Goal: Use online tool/utility: Use online tool/utility

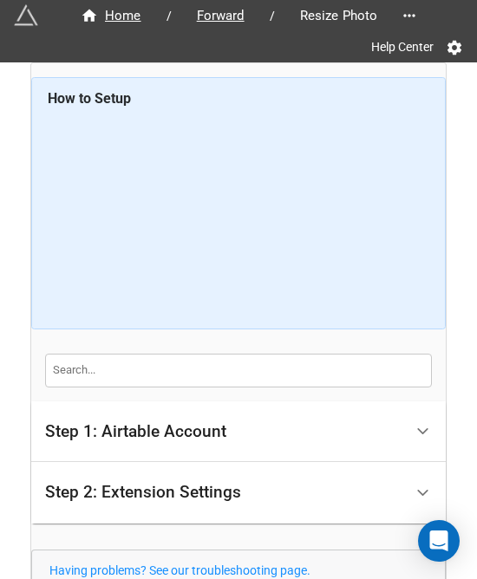
scroll to position [151, 0]
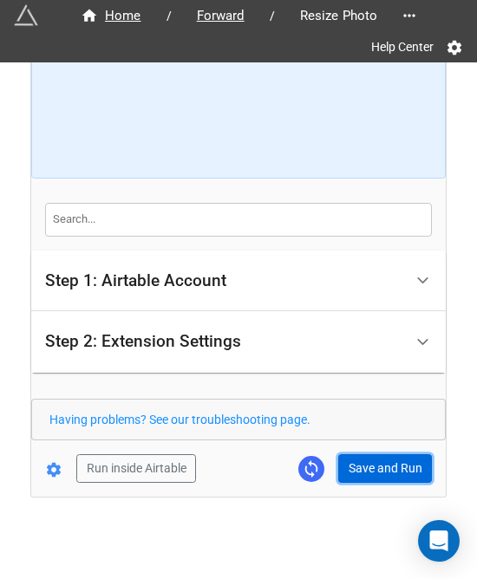
click at [354, 459] on button "Save and Run" at bounding box center [385, 468] width 94 height 29
click at [350, 456] on button "Save and Run" at bounding box center [385, 468] width 94 height 29
drag, startPoint x: 372, startPoint y: 466, endPoint x: 443, endPoint y: 482, distance: 73.0
click at [372, 466] on button "Save and Run" at bounding box center [385, 468] width 94 height 29
click at [347, 460] on button "Save and Run" at bounding box center [385, 468] width 94 height 29
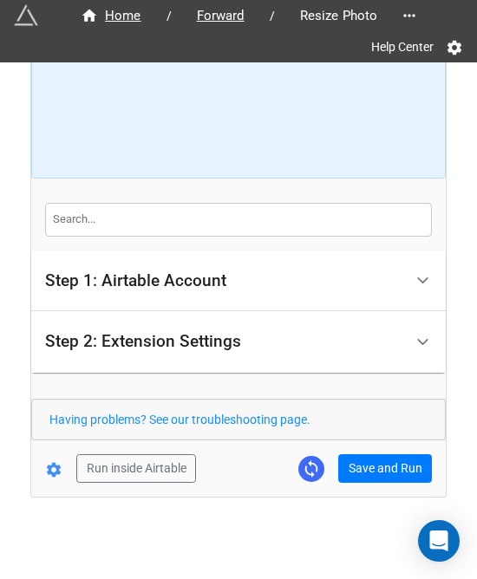
click at [378, 482] on div "Home / Forward / Resize Photo Help Center How to Setup Step 1: Airtable Account…" at bounding box center [238, 204] width 415 height 584
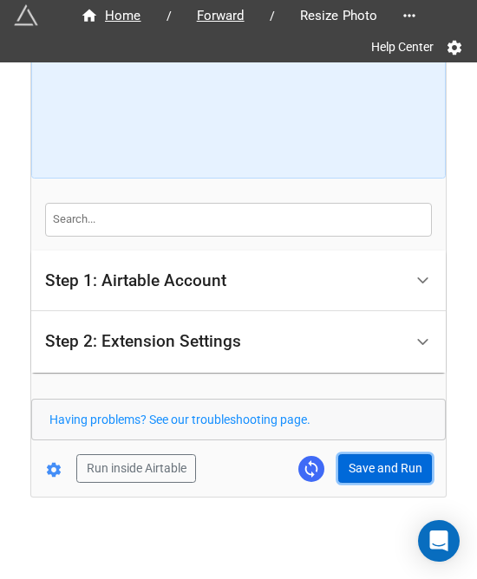
click at [382, 470] on button "Save and Run" at bounding box center [385, 468] width 94 height 29
click at [356, 474] on button "Save and Run" at bounding box center [385, 468] width 94 height 29
click at [376, 450] on form "How to Setup Step 1: Airtable Account Airtable User API Key Manna-Sinsub Airtab…" at bounding box center [238, 204] width 415 height 557
click at [378, 459] on button "Save and Run" at bounding box center [385, 468] width 94 height 29
click at [338, 472] on button "Save and Run" at bounding box center [385, 468] width 94 height 29
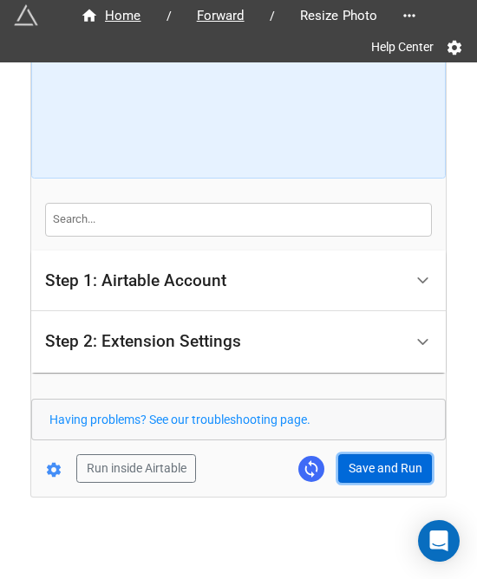
drag, startPoint x: 349, startPoint y: 465, endPoint x: 365, endPoint y: 464, distance: 15.6
click at [349, 465] on button "Save and Run" at bounding box center [385, 468] width 94 height 29
click at [361, 466] on button "Save and Run" at bounding box center [385, 468] width 94 height 29
click at [365, 464] on button "Save and Run" at bounding box center [385, 468] width 94 height 29
click at [355, 471] on button "Save and Run" at bounding box center [385, 468] width 94 height 29
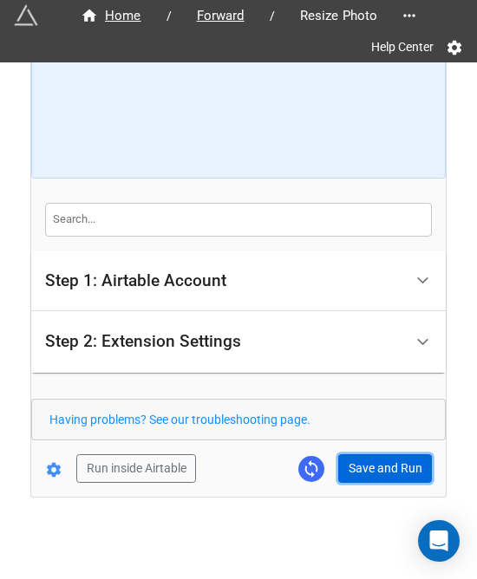
click at [356, 460] on button "Save and Run" at bounding box center [385, 468] width 94 height 29
click at [374, 459] on button "Save and Run" at bounding box center [385, 468] width 94 height 29
click at [363, 475] on button "Save and Run" at bounding box center [385, 468] width 94 height 29
click at [362, 469] on button "Save and Run" at bounding box center [385, 468] width 94 height 29
click at [357, 471] on button "Save and Run" at bounding box center [385, 468] width 94 height 29
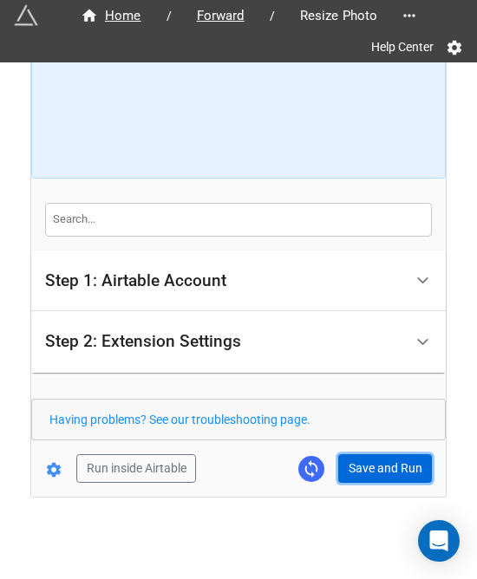
click at [361, 466] on button "Save and Run" at bounding box center [385, 468] width 94 height 29
click at [390, 459] on button "Save and Run" at bounding box center [385, 468] width 94 height 29
click at [349, 459] on button "Save and Run" at bounding box center [385, 468] width 94 height 29
click at [380, 467] on button "Save and Run" at bounding box center [385, 468] width 94 height 29
click at [375, 473] on button "Save and Run" at bounding box center [385, 468] width 94 height 29
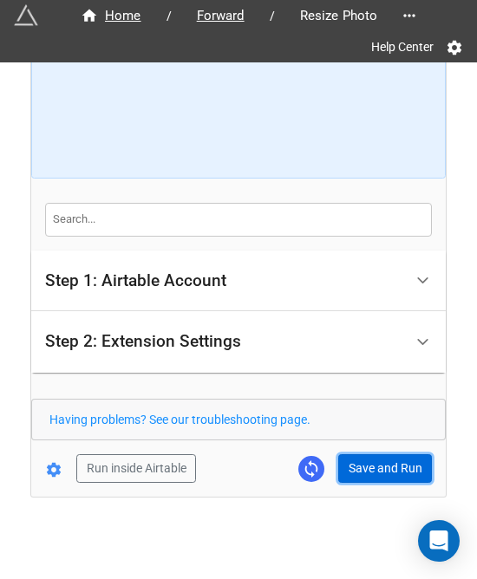
click at [361, 471] on button "Save and Run" at bounding box center [385, 468] width 94 height 29
click at [396, 460] on button "Save and Run" at bounding box center [385, 468] width 94 height 29
click at [346, 466] on button "Save and Run" at bounding box center [385, 468] width 94 height 29
click at [375, 472] on button "Save and Run" at bounding box center [385, 468] width 94 height 29
click at [369, 468] on button "Save and Run" at bounding box center [385, 468] width 94 height 29
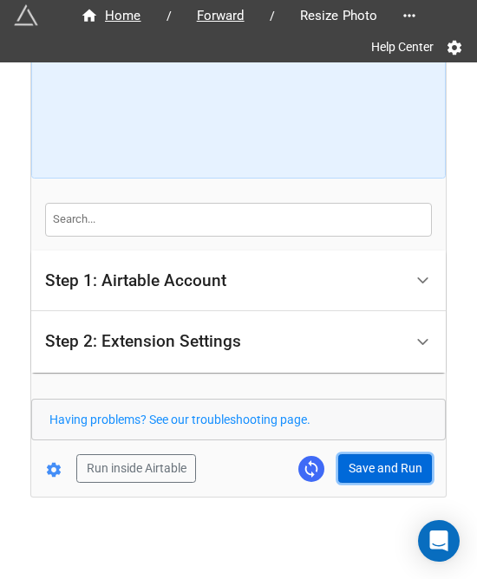
click at [364, 474] on button "Save and Run" at bounding box center [385, 468] width 94 height 29
click at [357, 454] on button "Save and Run" at bounding box center [385, 468] width 94 height 29
drag, startPoint x: 371, startPoint y: 458, endPoint x: 408, endPoint y: 458, distance: 36.4
click at [371, 458] on button "Save and Run" at bounding box center [385, 468] width 94 height 29
drag, startPoint x: 349, startPoint y: 469, endPoint x: 387, endPoint y: 459, distance: 38.7
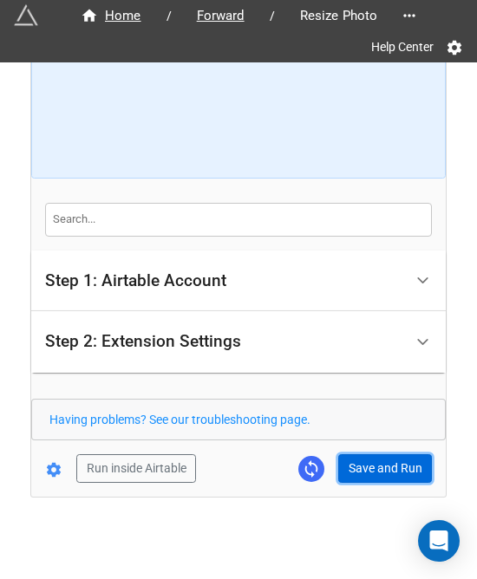
click at [349, 469] on button "Save and Run" at bounding box center [385, 468] width 94 height 29
click at [387, 476] on button "Save and Run" at bounding box center [385, 468] width 94 height 29
click at [392, 454] on button "Save and Run" at bounding box center [385, 468] width 94 height 29
click at [369, 465] on button "Save and Run" at bounding box center [385, 468] width 94 height 29
click at [364, 474] on button "Save and Run" at bounding box center [385, 468] width 94 height 29
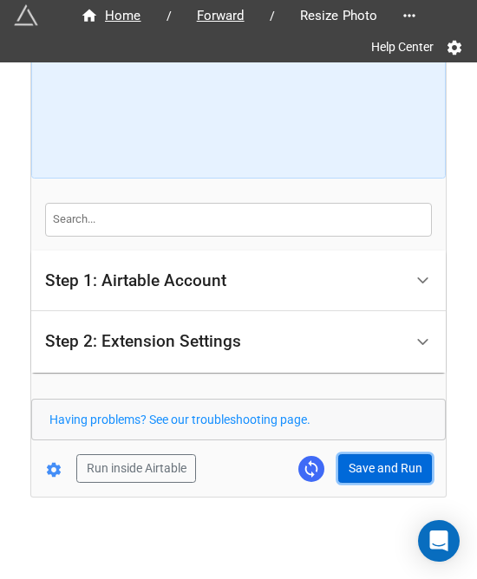
drag, startPoint x: 382, startPoint y: 476, endPoint x: 441, endPoint y: 458, distance: 61.7
click at [382, 476] on button "Save and Run" at bounding box center [385, 468] width 94 height 29
click at [388, 461] on button "Save and Run" at bounding box center [385, 468] width 94 height 29
drag, startPoint x: 378, startPoint y: 460, endPoint x: 470, endPoint y: 427, distance: 97.9
click at [378, 460] on button "Save and Run" at bounding box center [385, 468] width 94 height 29
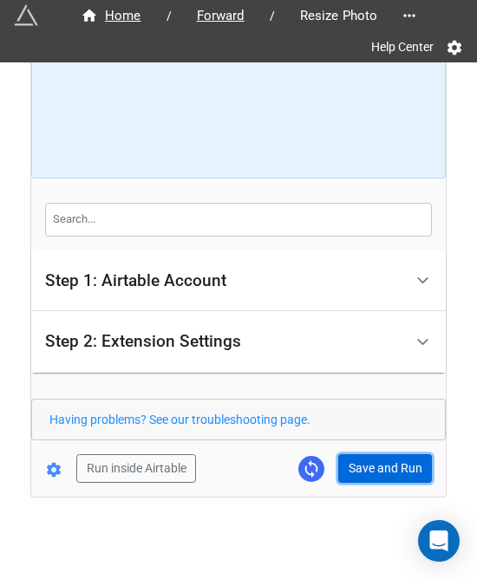
click at [351, 464] on button "Save and Run" at bounding box center [385, 468] width 94 height 29
click at [375, 467] on button "Save and Run" at bounding box center [385, 468] width 94 height 29
click at [362, 468] on button "Save and Run" at bounding box center [385, 468] width 94 height 29
drag, startPoint x: 380, startPoint y: 473, endPoint x: 400, endPoint y: 457, distance: 25.3
click at [380, 473] on button "Save and Run" at bounding box center [385, 468] width 94 height 29
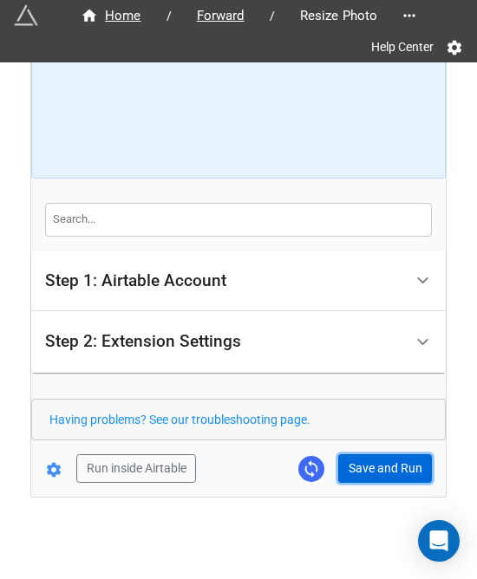
drag, startPoint x: 375, startPoint y: 452, endPoint x: 405, endPoint y: 571, distance: 123.5
click at [375, 454] on button "Save and Run" at bounding box center [385, 468] width 94 height 29
click at [371, 455] on button "Save and Run" at bounding box center [385, 468] width 94 height 29
click at [361, 473] on button "Save and Run" at bounding box center [385, 468] width 94 height 29
drag, startPoint x: 391, startPoint y: 462, endPoint x: 473, endPoint y: 436, distance: 86.4
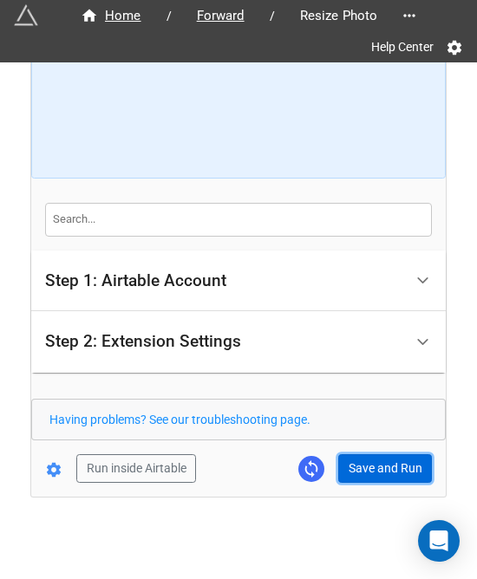
click at [391, 462] on button "Save and Run" at bounding box center [385, 468] width 94 height 29
drag, startPoint x: 358, startPoint y: 466, endPoint x: 450, endPoint y: 428, distance: 99.5
click at [358, 466] on button "Save and Run" at bounding box center [385, 468] width 94 height 29
click at [360, 457] on button "Save and Run" at bounding box center [385, 468] width 94 height 29
click at [376, 472] on button "Save and Run" at bounding box center [385, 468] width 94 height 29
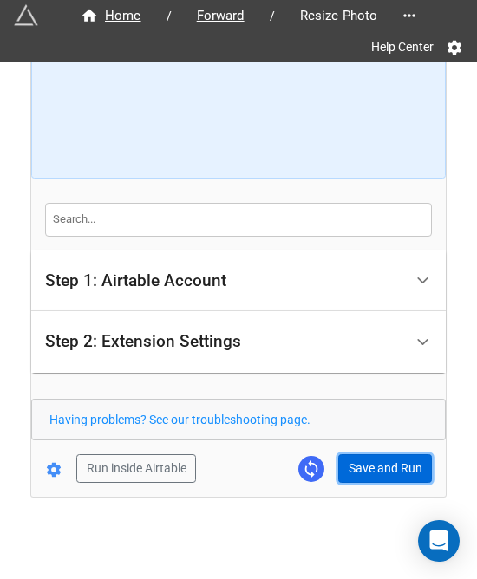
click at [382, 460] on button "Save and Run" at bounding box center [385, 468] width 94 height 29
click at [376, 467] on button "Save and Run" at bounding box center [385, 468] width 94 height 29
click at [360, 469] on button "Save and Run" at bounding box center [385, 468] width 94 height 29
click at [390, 477] on button "Save and Run" at bounding box center [385, 468] width 94 height 29
click at [382, 454] on button "Save and Run" at bounding box center [385, 468] width 94 height 29
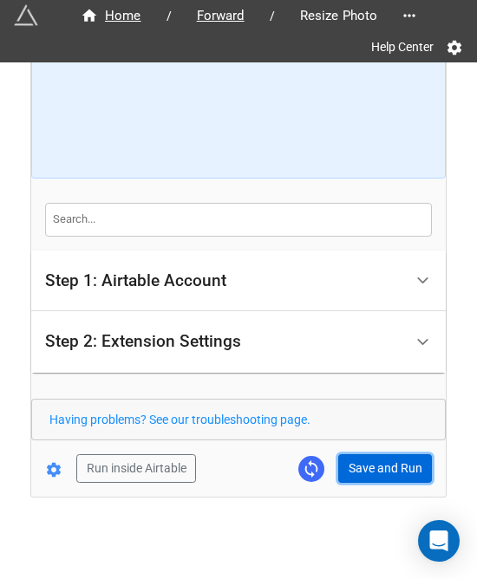
click at [372, 474] on button "Save and Run" at bounding box center [385, 468] width 94 height 29
click at [380, 473] on button "Save and Run" at bounding box center [385, 468] width 94 height 29
click at [408, 463] on button "Save and Run" at bounding box center [385, 468] width 94 height 29
click at [360, 467] on button "Save and Run" at bounding box center [385, 468] width 94 height 29
click at [366, 465] on button "Save and Run" at bounding box center [385, 468] width 94 height 29
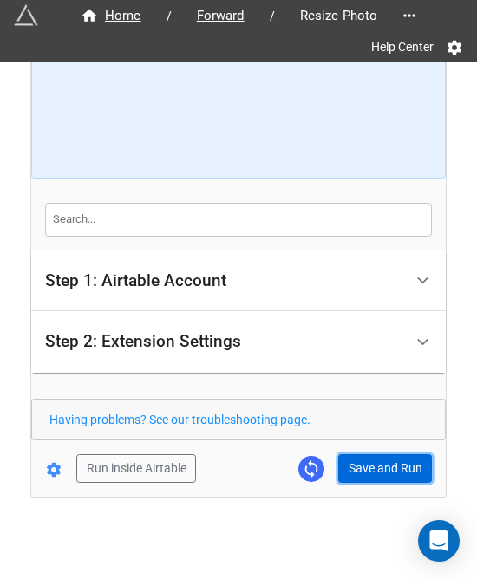
click at [387, 459] on button "Save and Run" at bounding box center [385, 468] width 94 height 29
